Goal: Transaction & Acquisition: Purchase product/service

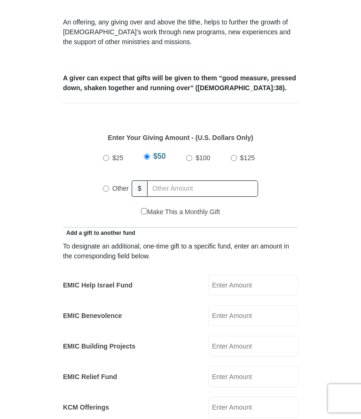
scroll to position [325, 0]
click at [188, 156] on input "$100" at bounding box center [189, 159] width 6 height 6
radio input "true"
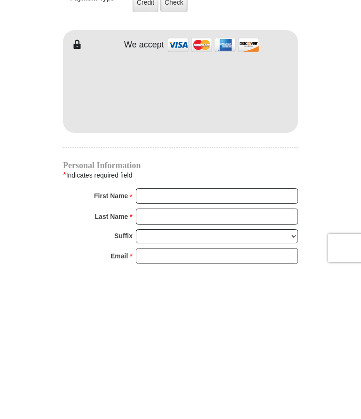
scroll to position [653, 0]
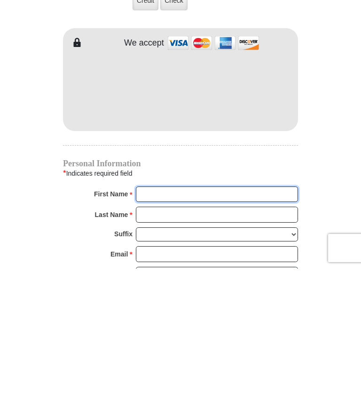
click at [155, 337] on input "First Name *" at bounding box center [217, 345] width 162 height 16
type input "Joyce"
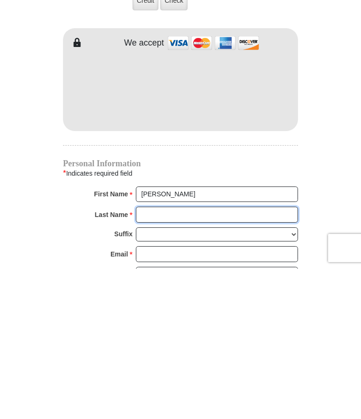
type input "Adriance"
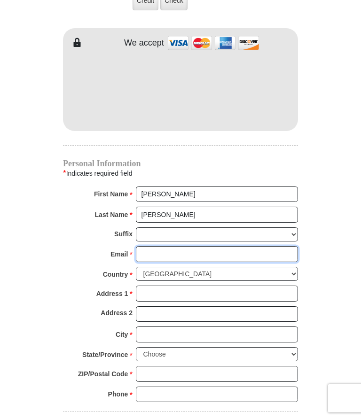
click at [152, 246] on input "Email *" at bounding box center [217, 254] width 162 height 16
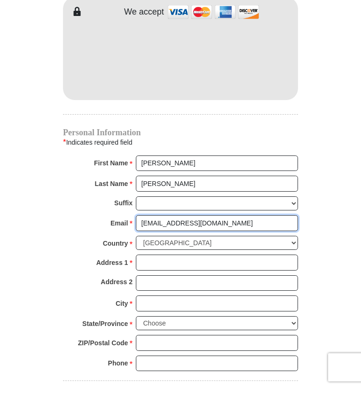
type input "wajoy295@yahoo.com"
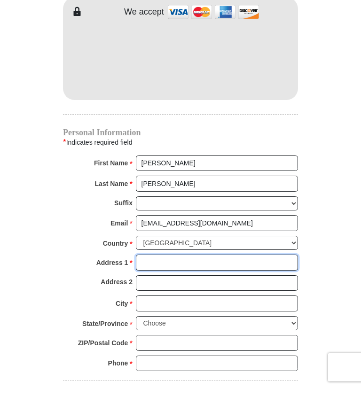
click at [149, 286] on input "Address 1 *" at bounding box center [217, 294] width 162 height 16
type input "115 Corliss Lane #10"
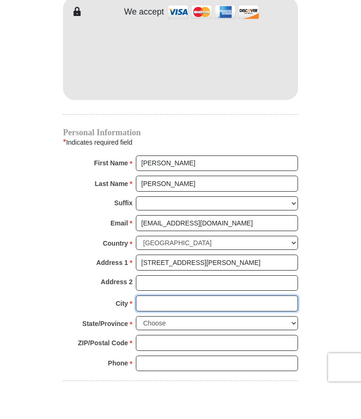
type input "Eugene"
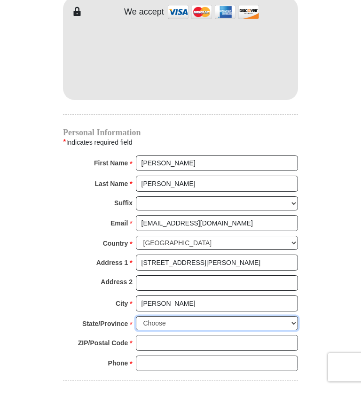
select select "OR"
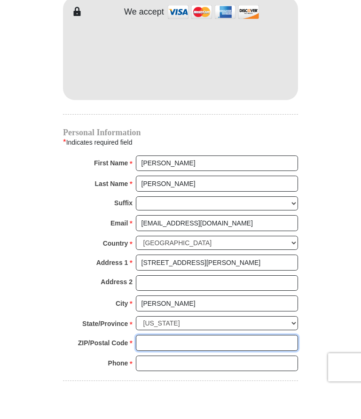
type input "97404"
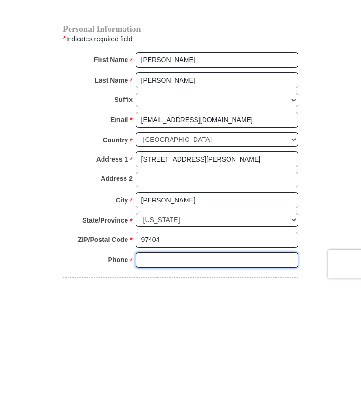
type input "5419157383"
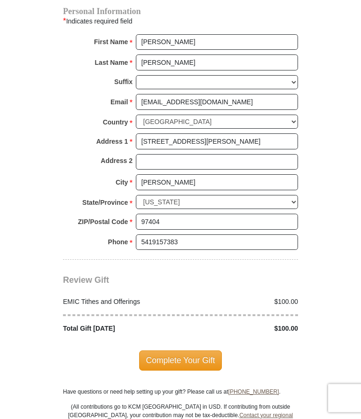
scroll to position [953, 0]
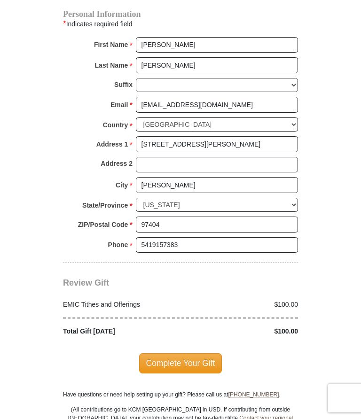
click at [176, 353] on span "Complete Your Gift" at bounding box center [180, 363] width 83 height 20
